Goal: Navigation & Orientation: Find specific page/section

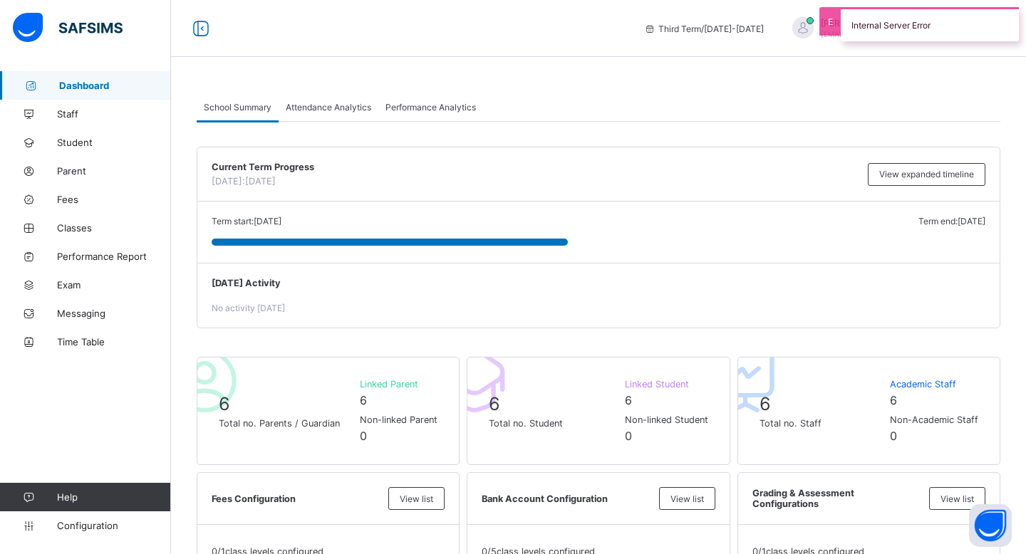
click at [840, 25] on div "Internal Server Error" at bounding box center [929, 24] width 178 height 34
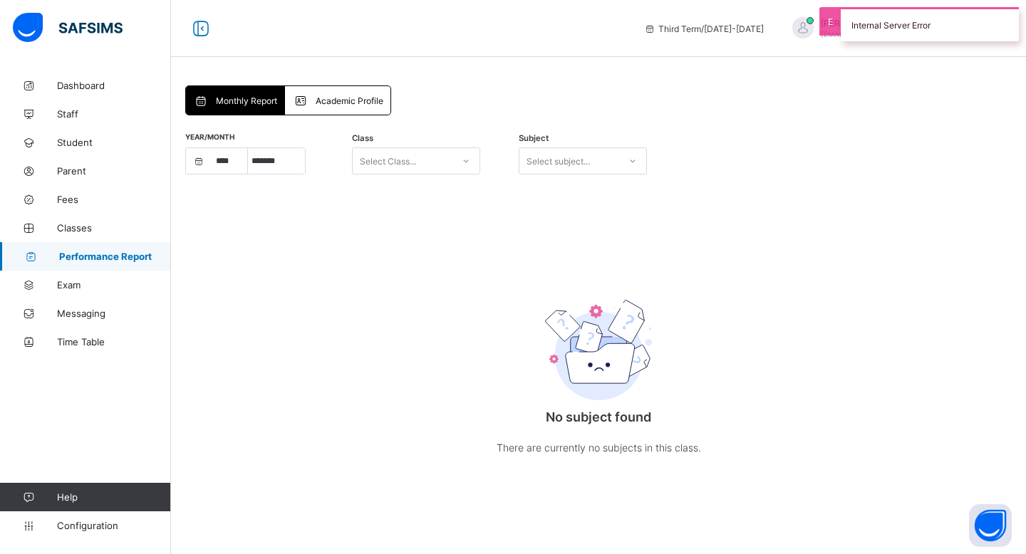
select select "****"
select select "*"
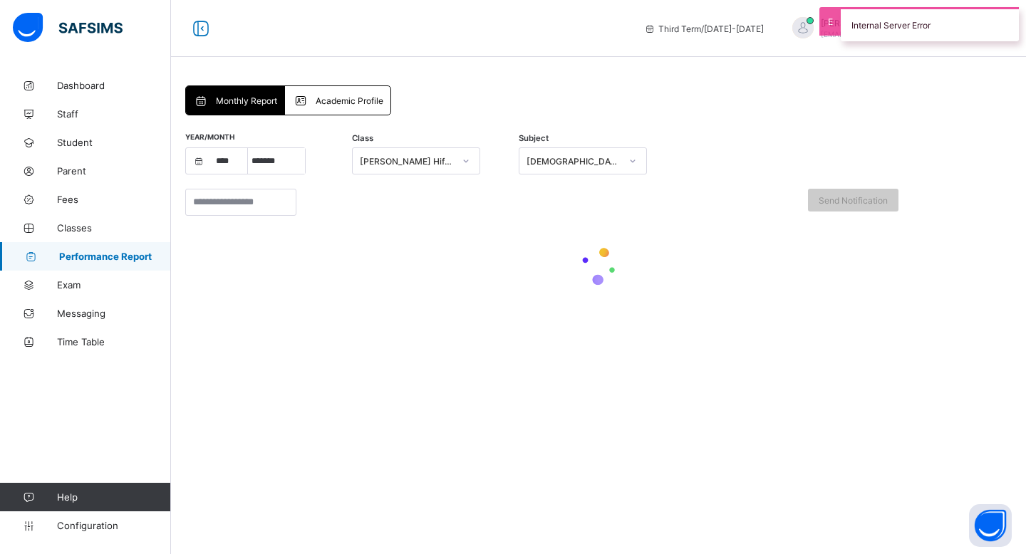
click at [313, 96] on span at bounding box center [303, 100] width 23 height 14
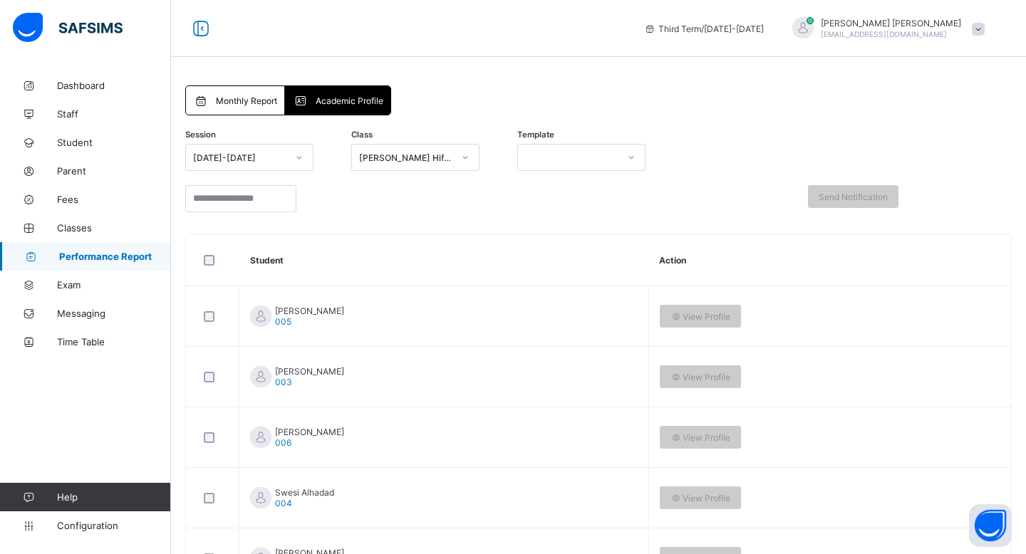
click at [252, 98] on span "Monthly Report" at bounding box center [246, 100] width 61 height 11
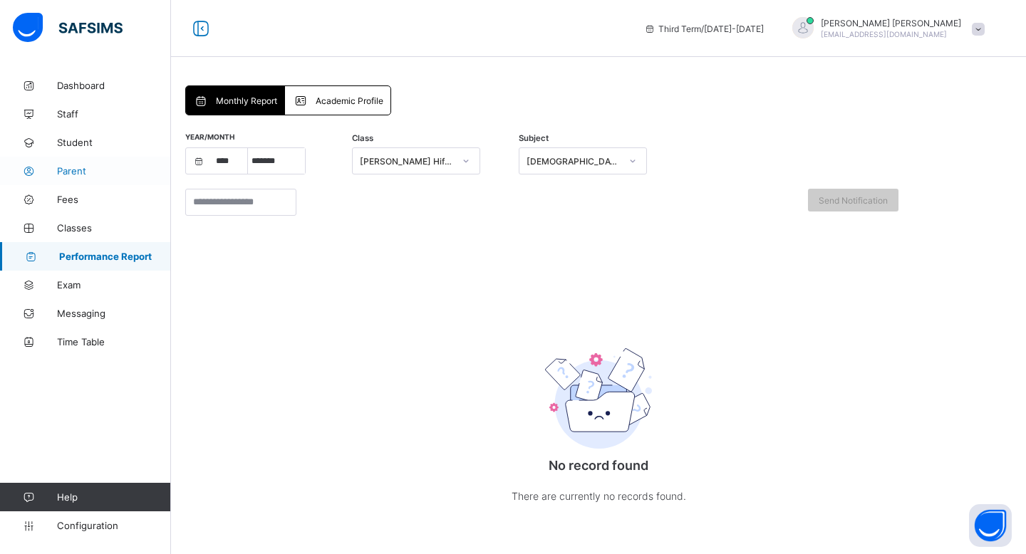
click at [79, 176] on span "Parent" at bounding box center [114, 170] width 114 height 11
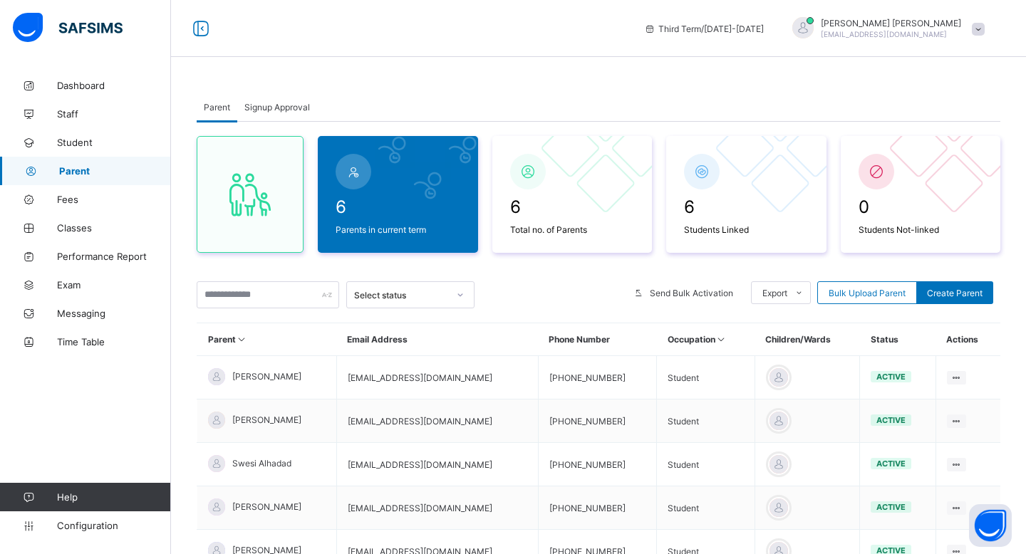
scroll to position [162, 0]
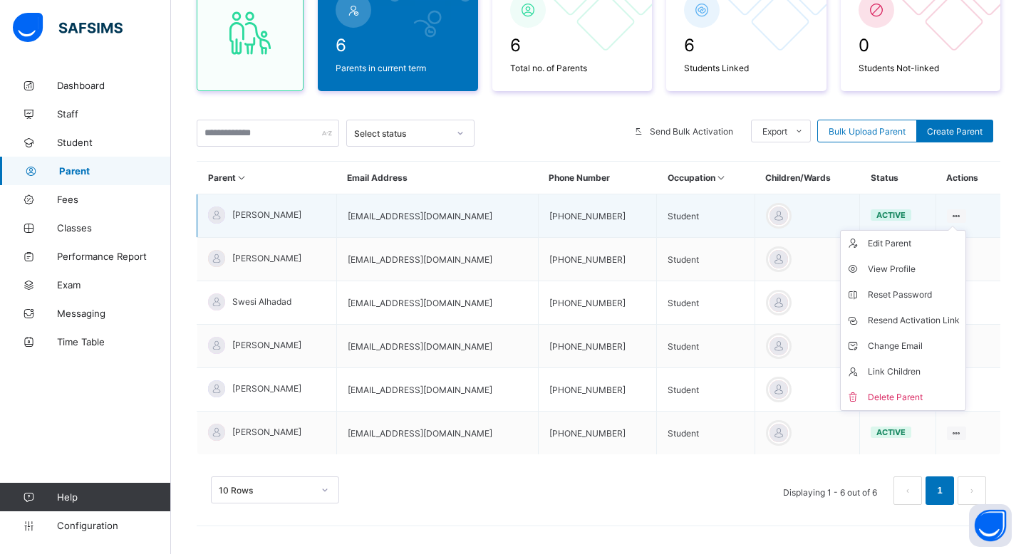
click at [947, 212] on div at bounding box center [956, 216] width 19 height 14
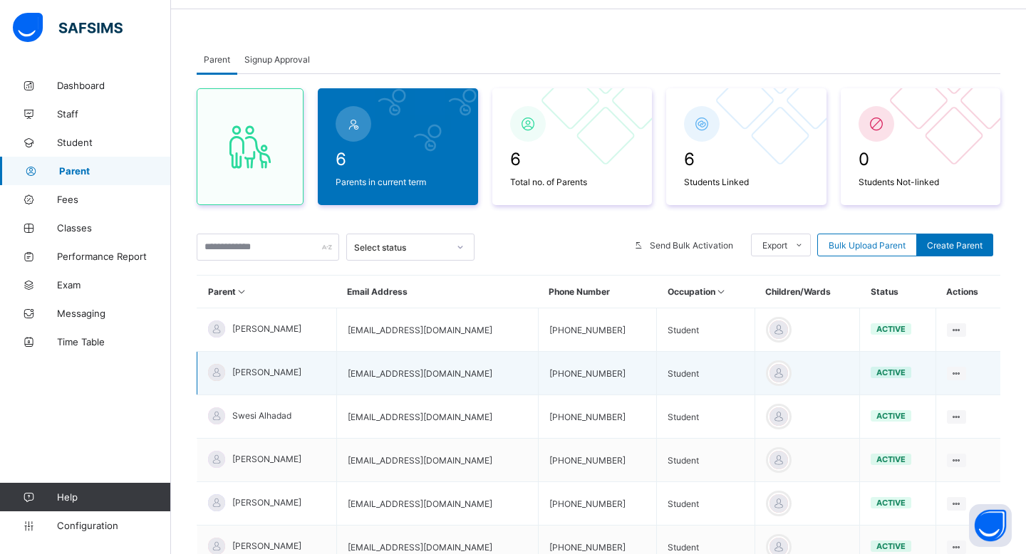
scroll to position [0, 0]
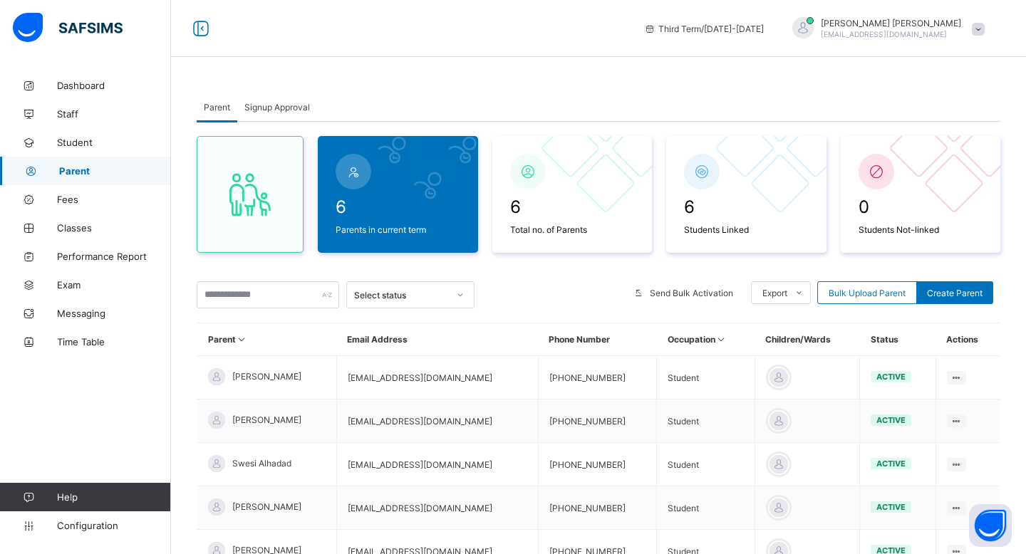
click at [277, 110] on span "Signup Approval" at bounding box center [277, 107] width 66 height 11
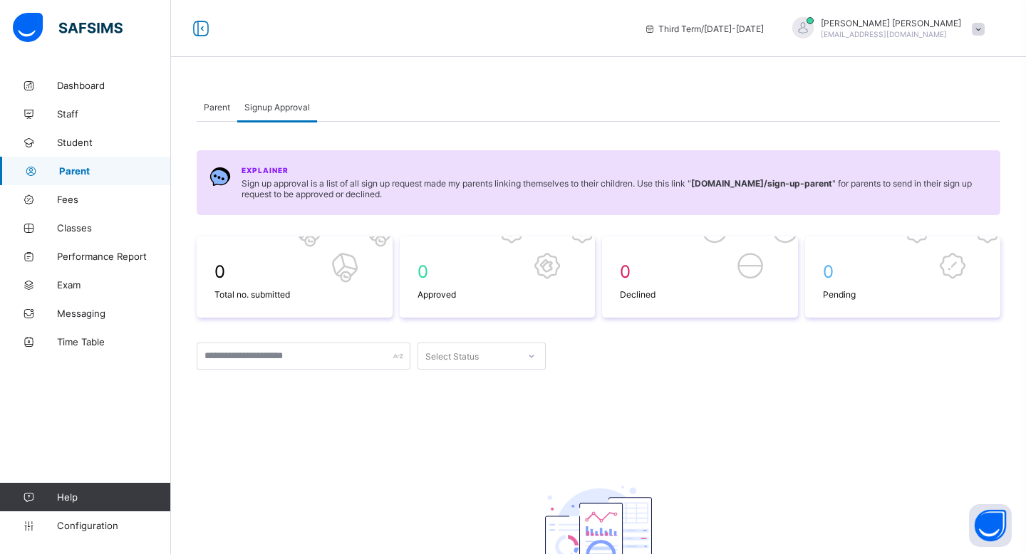
click at [207, 111] on span "Parent" at bounding box center [217, 107] width 26 height 11
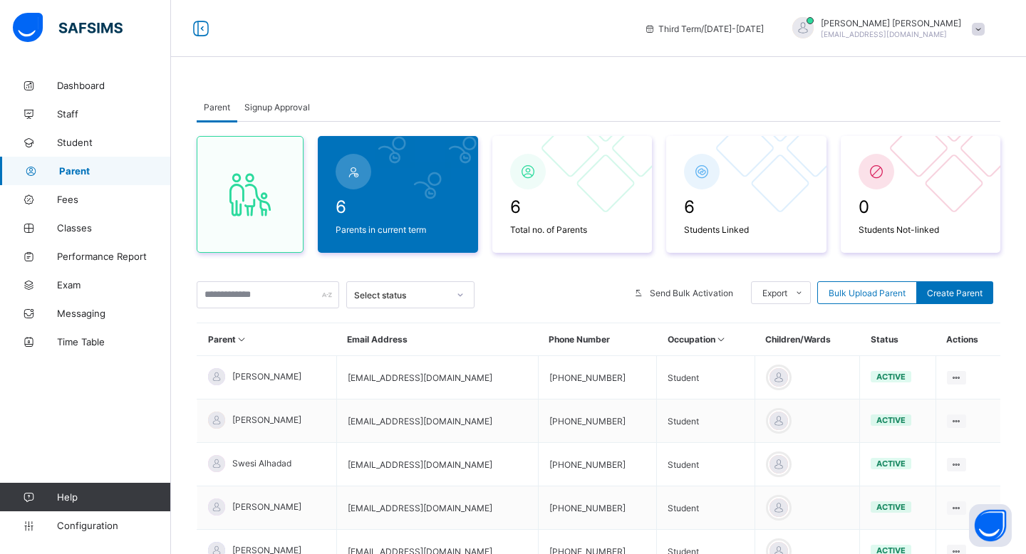
click at [263, 108] on span "Signup Approval" at bounding box center [277, 107] width 66 height 11
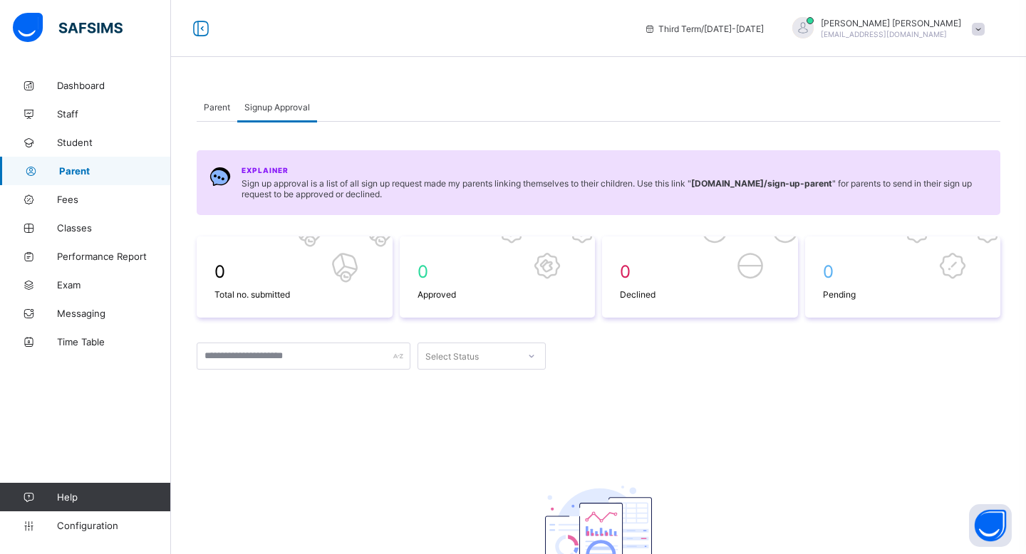
click at [204, 110] on span "Parent" at bounding box center [217, 107] width 26 height 11
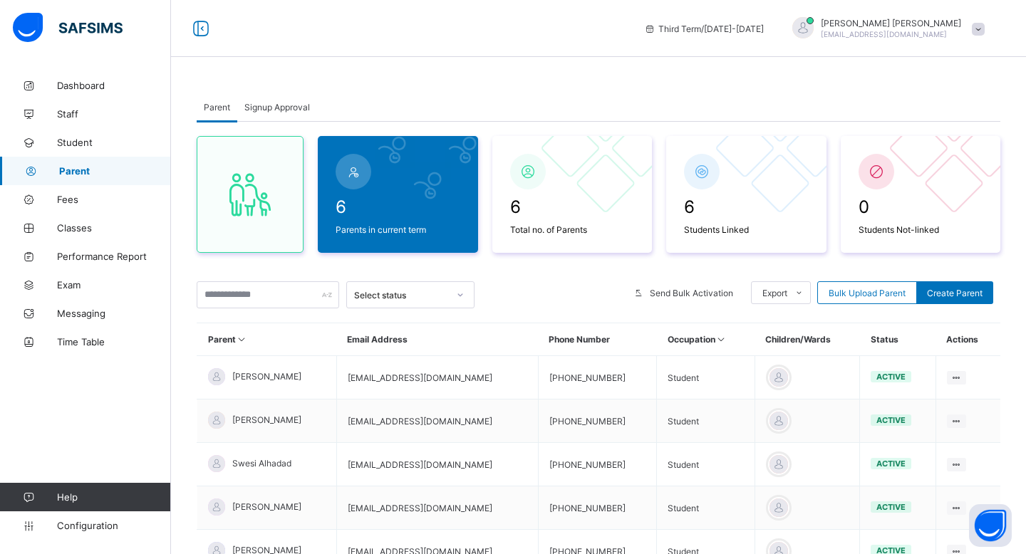
scroll to position [162, 0]
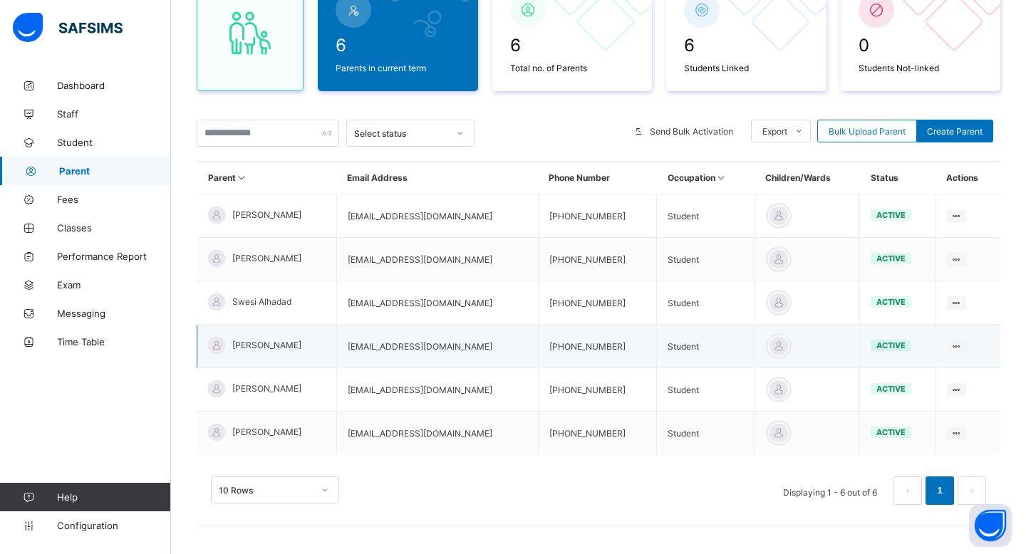
click at [437, 347] on td "mahaddhh@gmail.com" at bounding box center [437, 346] width 202 height 43
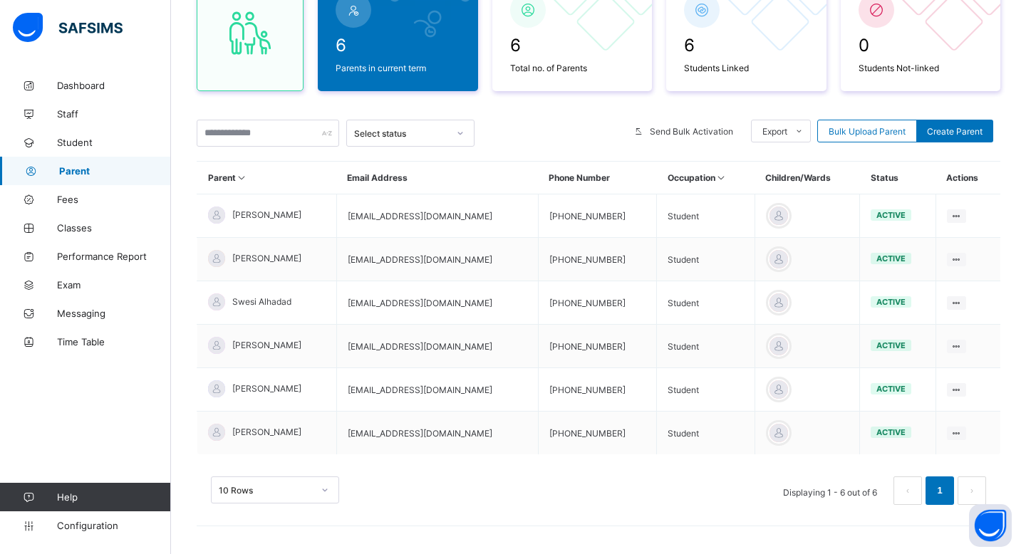
click at [395, 456] on div "10 Rows Displaying 1 - 6 out of 6 1" at bounding box center [598, 483] width 803 height 71
click at [67, 145] on span "Student" at bounding box center [114, 142] width 114 height 11
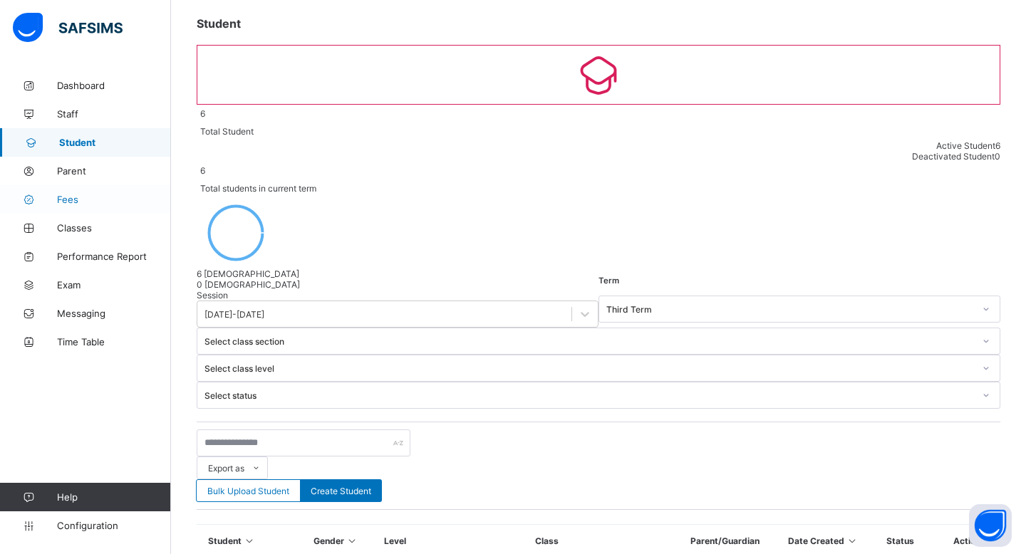
scroll to position [162, 0]
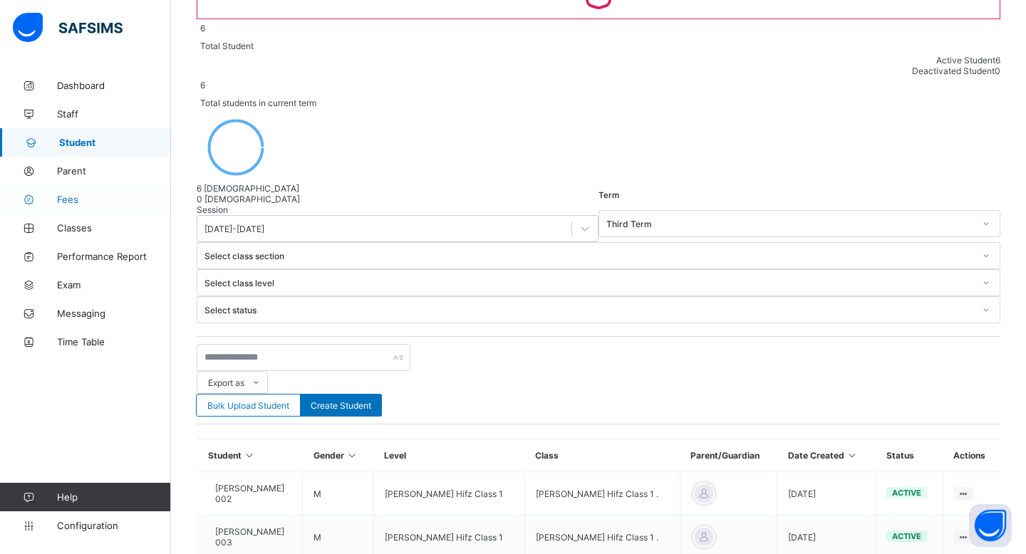
click at [103, 209] on link "Fees" at bounding box center [85, 199] width 171 height 28
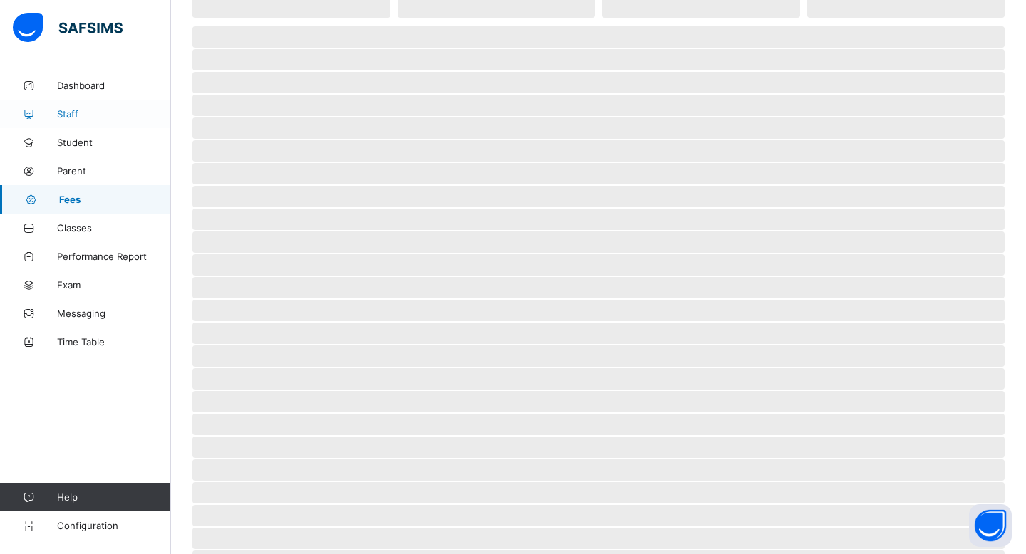
select select "****"
select select "*"
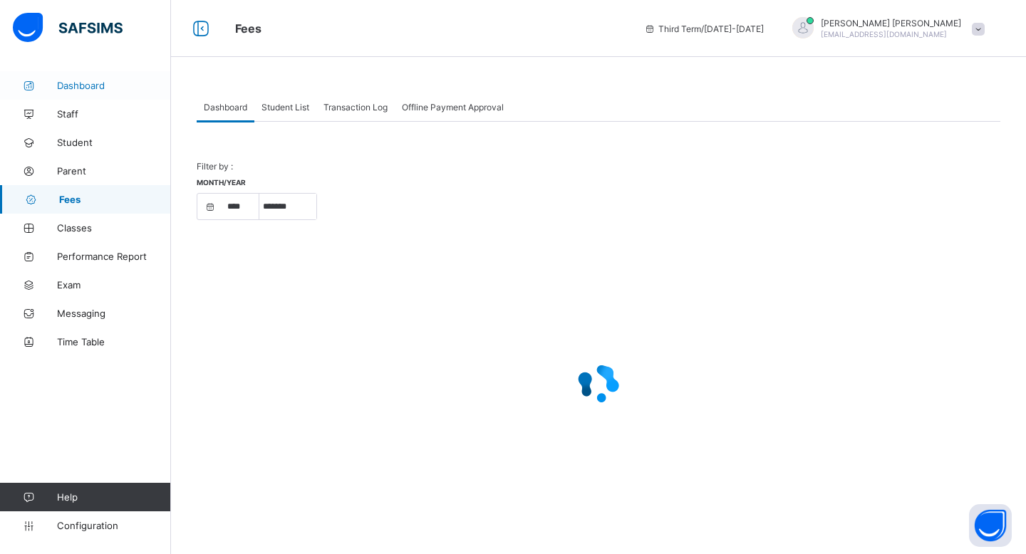
click at [71, 85] on span "Dashboard" at bounding box center [114, 85] width 114 height 11
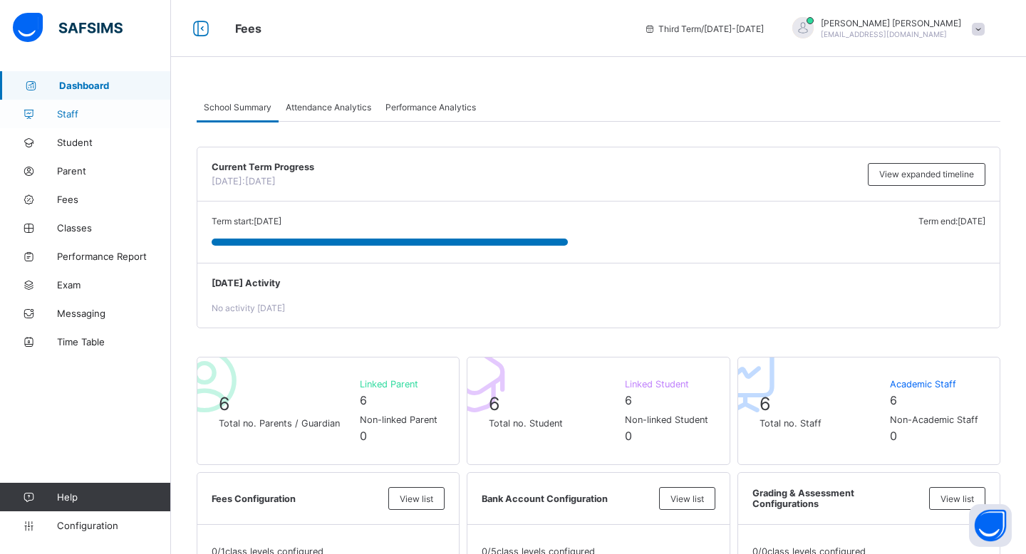
click at [73, 110] on span "Staff" at bounding box center [114, 113] width 114 height 11
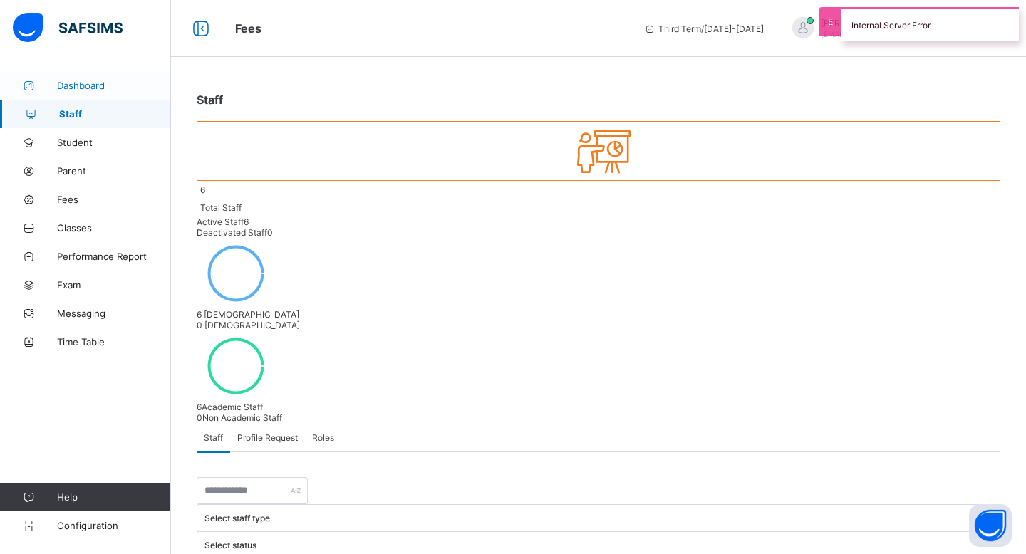
click at [66, 78] on link "Dashboard" at bounding box center [85, 85] width 171 height 28
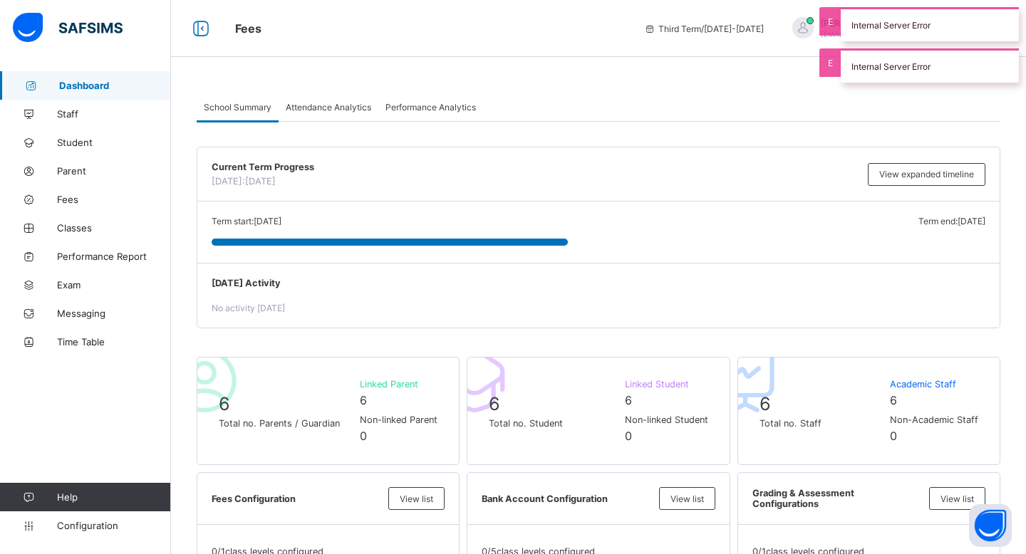
click at [920, 18] on div "Internal Server Error" at bounding box center [929, 24] width 178 height 34
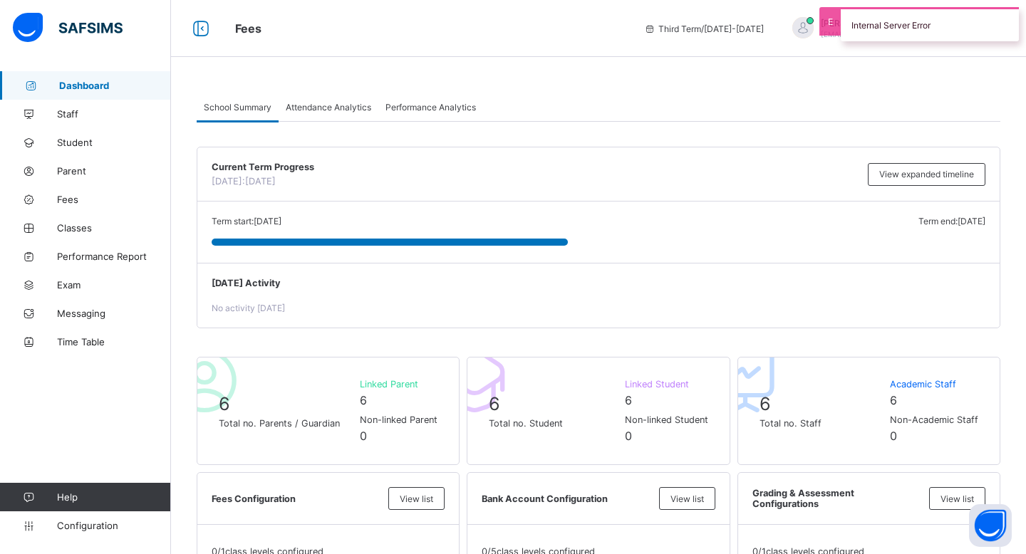
click at [897, 23] on div "Internal Server Error" at bounding box center [929, 24] width 178 height 34
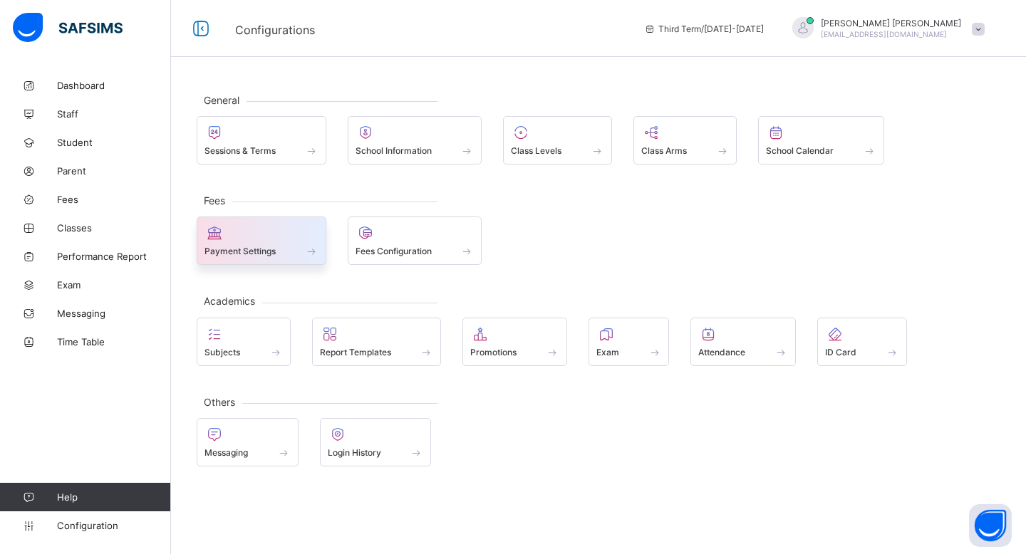
click at [295, 254] on div "Payment Settings" at bounding box center [261, 251] width 114 height 12
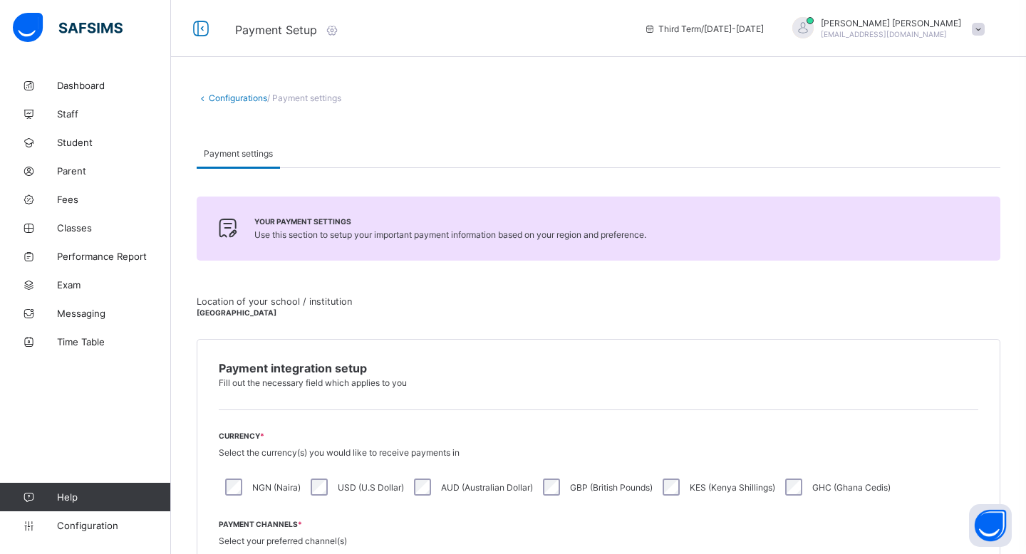
scroll to position [224, 0]
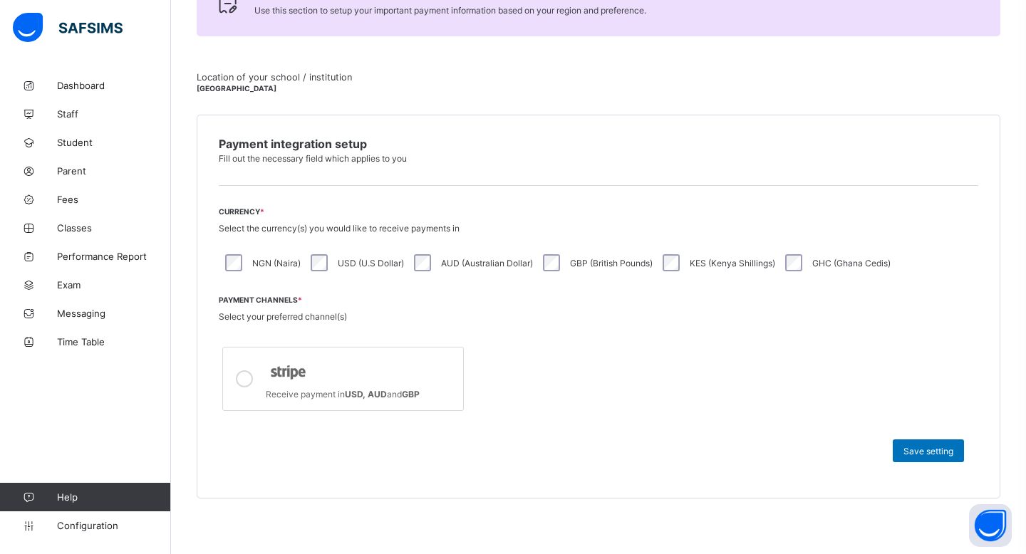
click at [387, 399] on label "Receive payment in USD, AUD and GBP" at bounding box center [342, 379] width 241 height 64
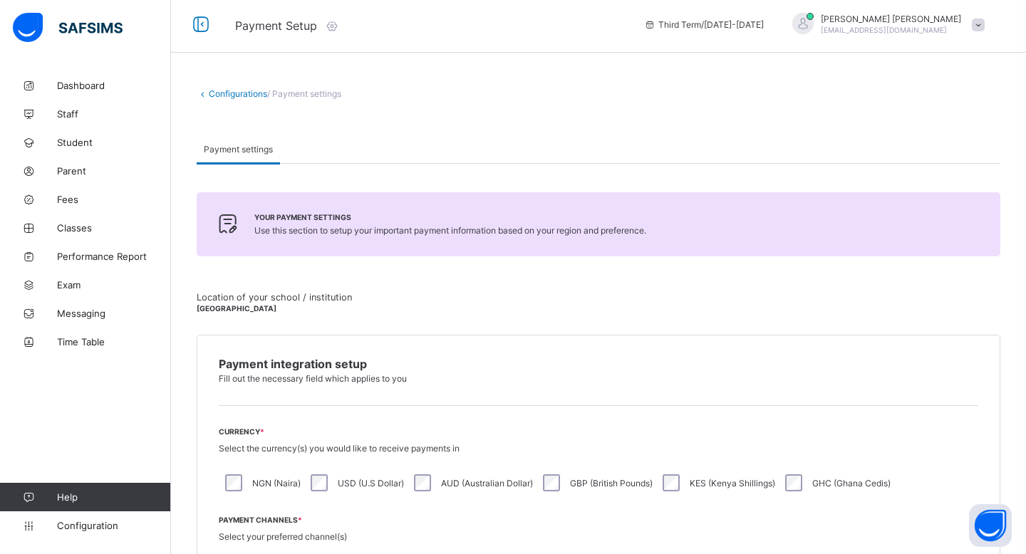
scroll to position [0, 0]
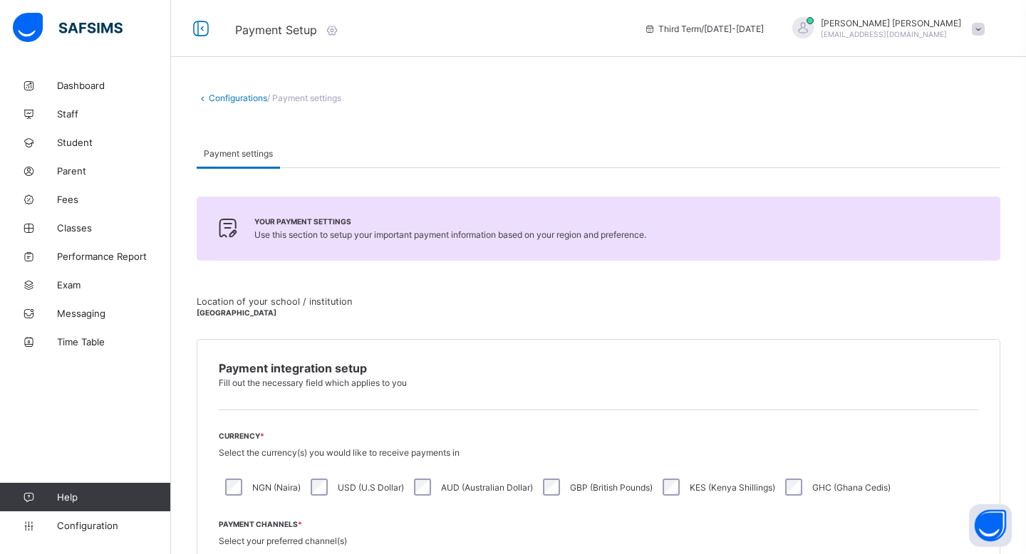
click at [333, 225] on span "Your payment settings" at bounding box center [450, 221] width 392 height 9
click at [263, 157] on span "Payment settings" at bounding box center [238, 153] width 69 height 11
click at [241, 100] on link "Configurations" at bounding box center [238, 98] width 58 height 11
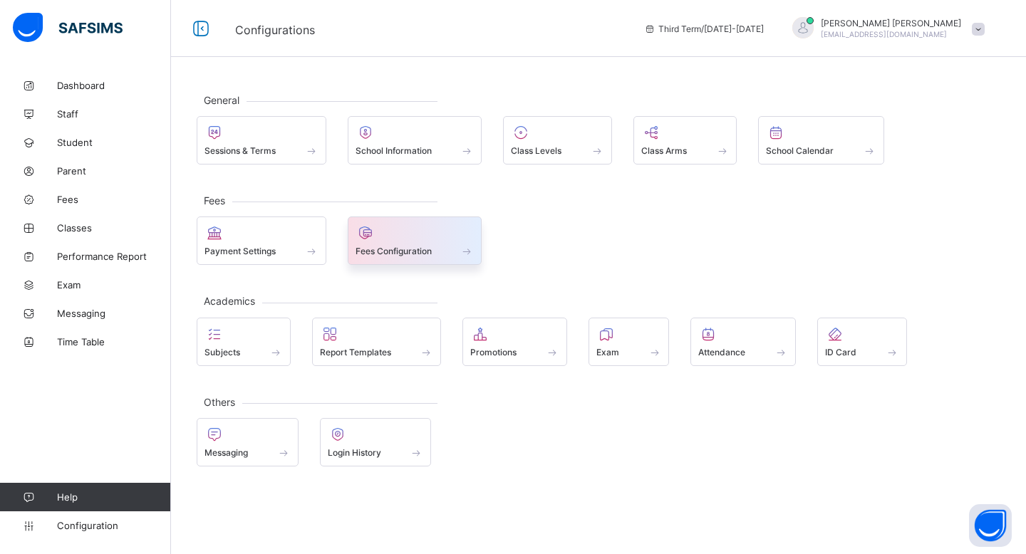
click at [373, 241] on icon at bounding box center [365, 232] width 20 height 17
select select "****"
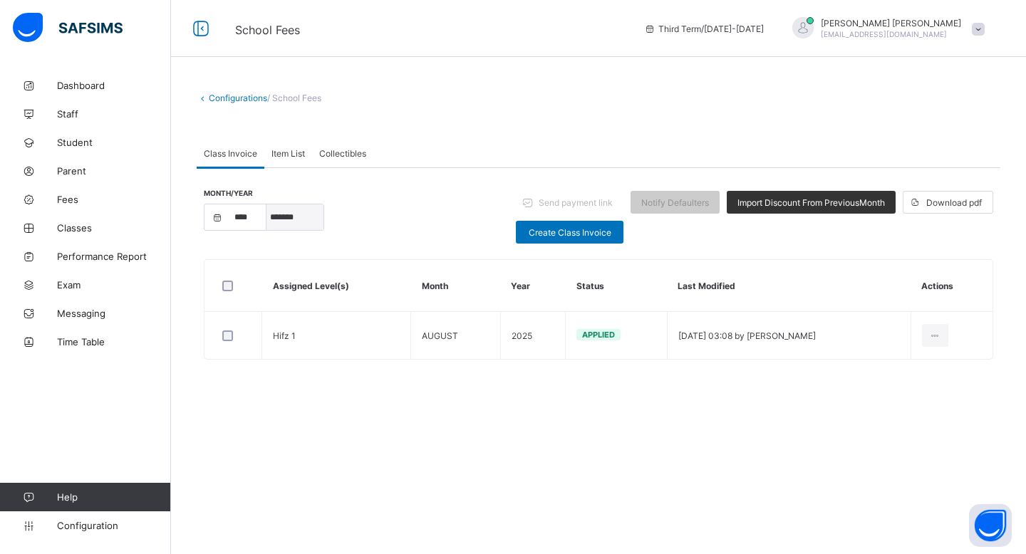
click at [291, 218] on select "***** ******* ******** ***** ***** *** **** **** ****** ********* ******* *****…" at bounding box center [294, 217] width 57 height 26
select select "*"
click at [266, 204] on select "***** ******* ******** ***** ***** *** **** **** ****** ********* ******* *****…" at bounding box center [294, 217] width 57 height 26
click at [441, 412] on div "Configurations / School Fees Class Invoice Item List Collectibles Class Invoice…" at bounding box center [598, 277] width 855 height 554
click at [301, 157] on span "Item List" at bounding box center [287, 153] width 33 height 11
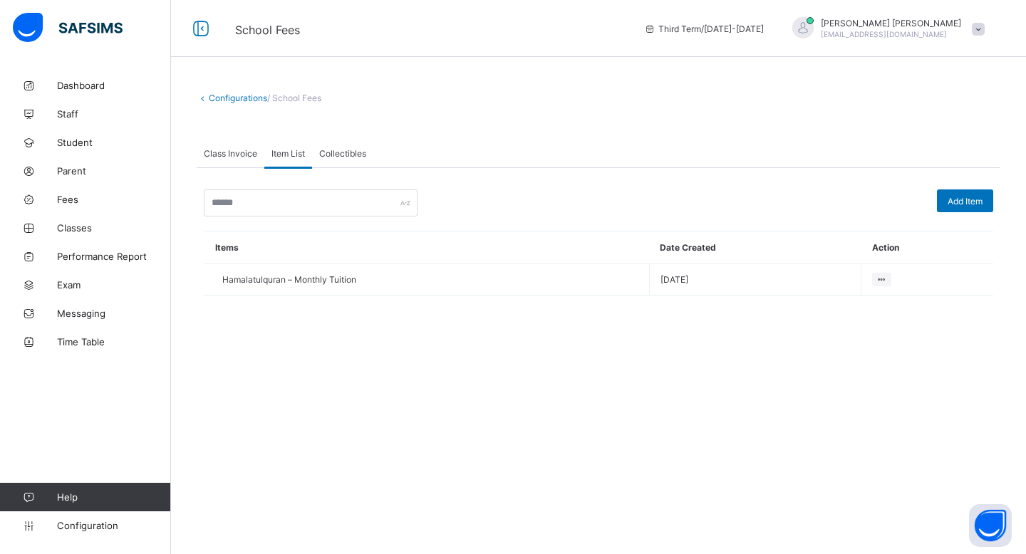
click at [345, 148] on span "Collectibles" at bounding box center [342, 153] width 47 height 11
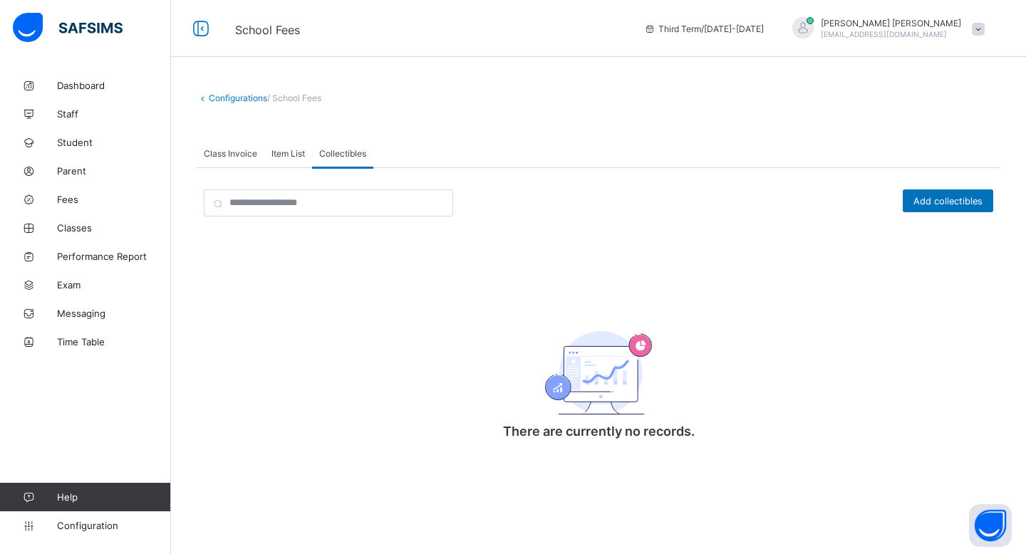
click at [261, 163] on div "Class Invoice" at bounding box center [231, 153] width 68 height 28
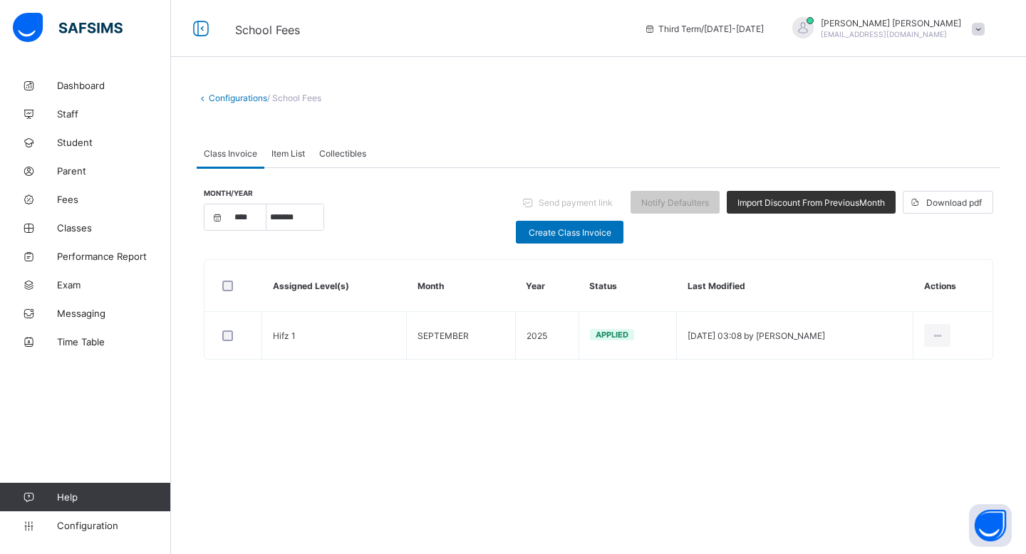
click at [278, 158] on div "Item List" at bounding box center [288, 153] width 48 height 28
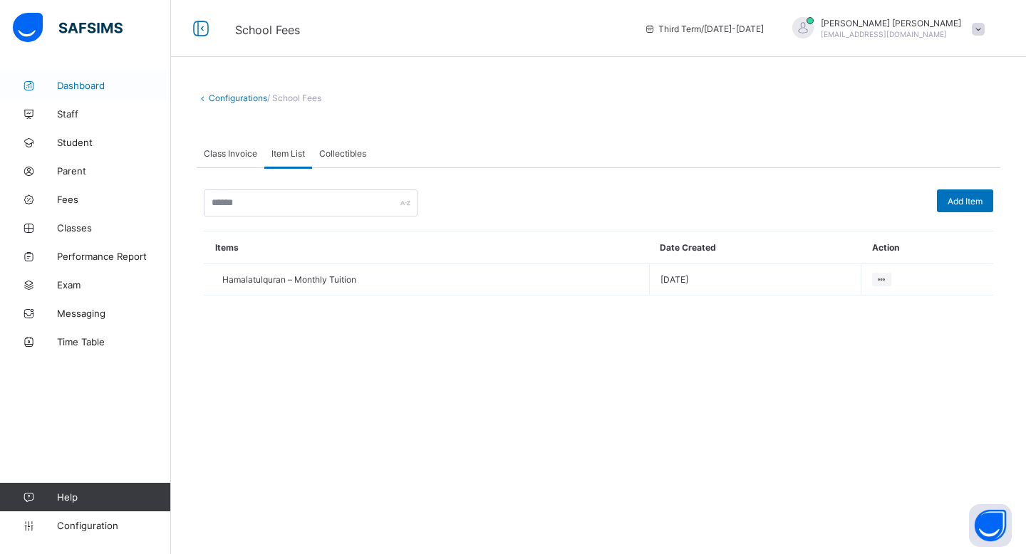
click at [63, 93] on link "Dashboard" at bounding box center [85, 85] width 171 height 28
